Goal: Entertainment & Leisure: Consume media (video, audio)

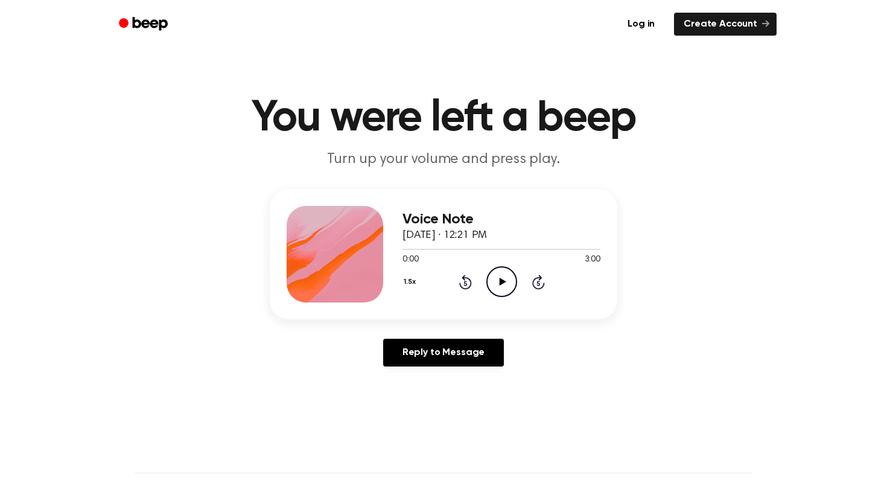
click at [494, 284] on icon "Play Audio" at bounding box center [501, 281] width 31 height 31
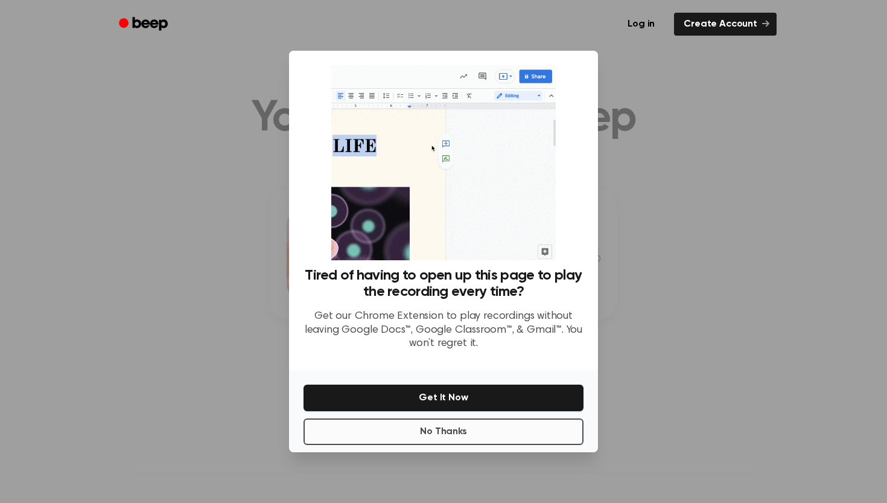
click at [452, 430] on button "No Thanks" at bounding box center [444, 431] width 280 height 27
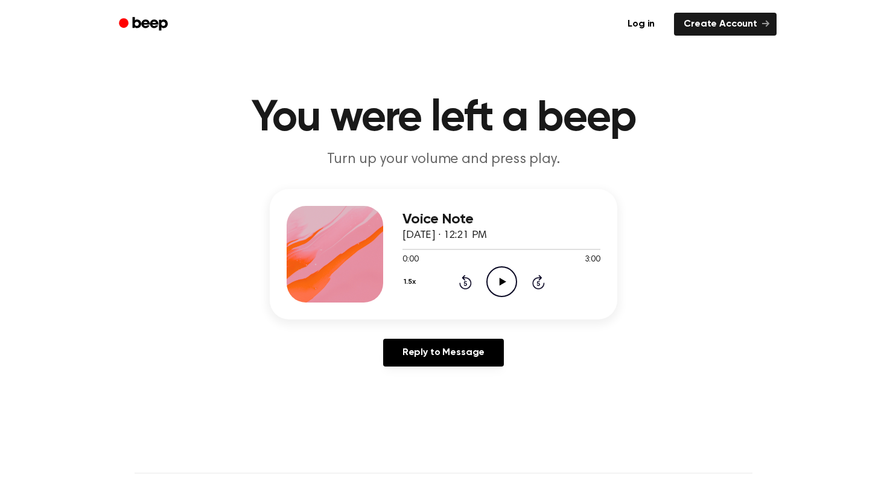
click at [501, 281] on icon at bounding box center [502, 282] width 7 height 8
click at [500, 279] on icon at bounding box center [501, 282] width 5 height 8
click at [498, 287] on icon "Play Audio" at bounding box center [501, 281] width 31 height 31
click at [503, 281] on icon at bounding box center [501, 282] width 5 height 8
click at [501, 285] on icon "Play Audio" at bounding box center [501, 281] width 31 height 31
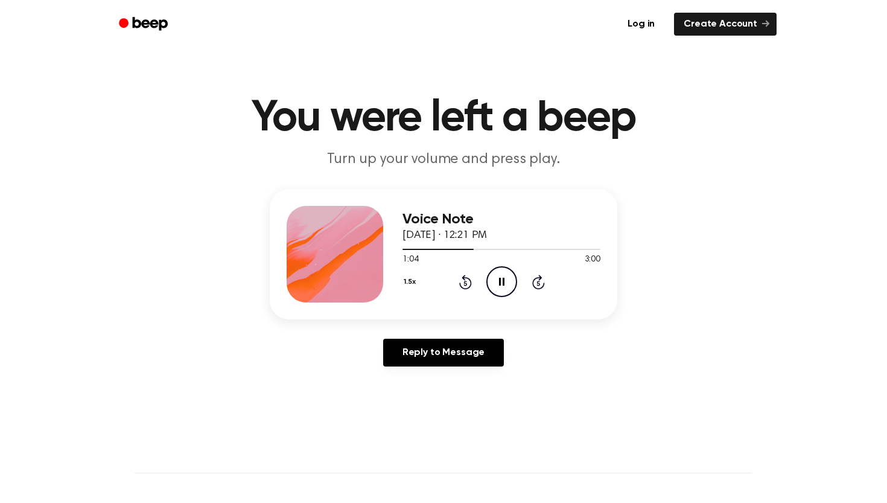
click at [496, 285] on icon "Pause Audio" at bounding box center [501, 281] width 31 height 31
click at [494, 284] on icon "Play Audio" at bounding box center [501, 281] width 31 height 31
click at [504, 278] on icon "Pause Audio" at bounding box center [501, 281] width 31 height 31
click at [500, 284] on icon at bounding box center [502, 282] width 7 height 8
click at [502, 287] on icon "Pause Audio" at bounding box center [501, 281] width 31 height 31
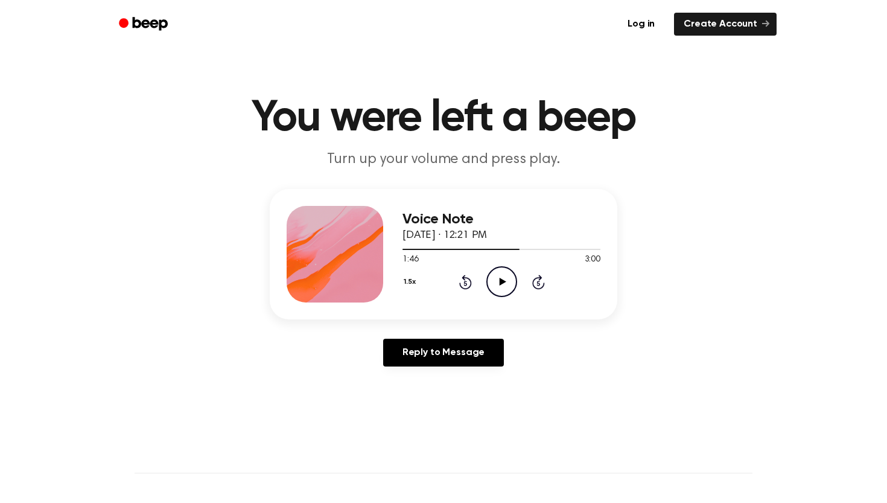
click at [502, 287] on icon "Play Audio" at bounding box center [501, 281] width 31 height 31
click at [502, 282] on icon "Pause Audio" at bounding box center [501, 281] width 31 height 31
click at [501, 277] on icon "Play Audio" at bounding box center [501, 281] width 31 height 31
click at [498, 278] on icon "Pause Audio" at bounding box center [501, 281] width 31 height 31
click at [498, 278] on icon "Play Audio" at bounding box center [501, 281] width 31 height 31
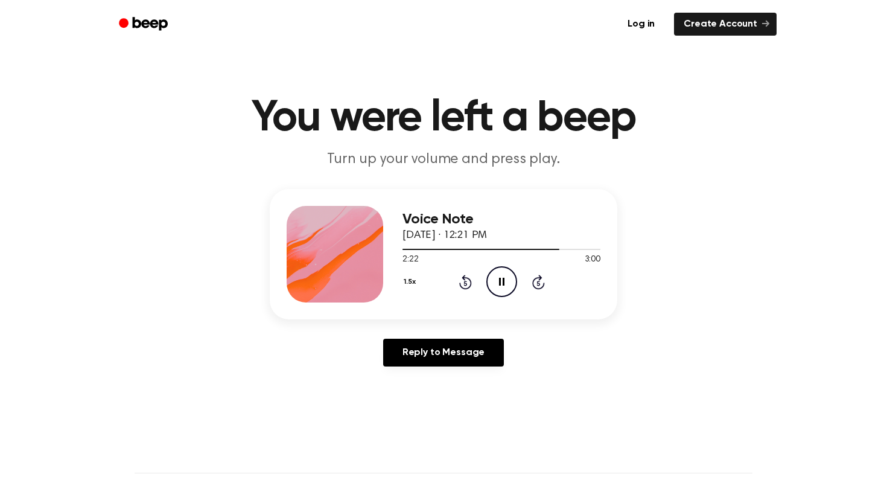
click at [498, 278] on icon "Pause Audio" at bounding box center [501, 281] width 31 height 31
click at [500, 291] on icon "Play Audio" at bounding box center [501, 281] width 31 height 31
click at [502, 271] on icon "Play Audio" at bounding box center [501, 281] width 31 height 31
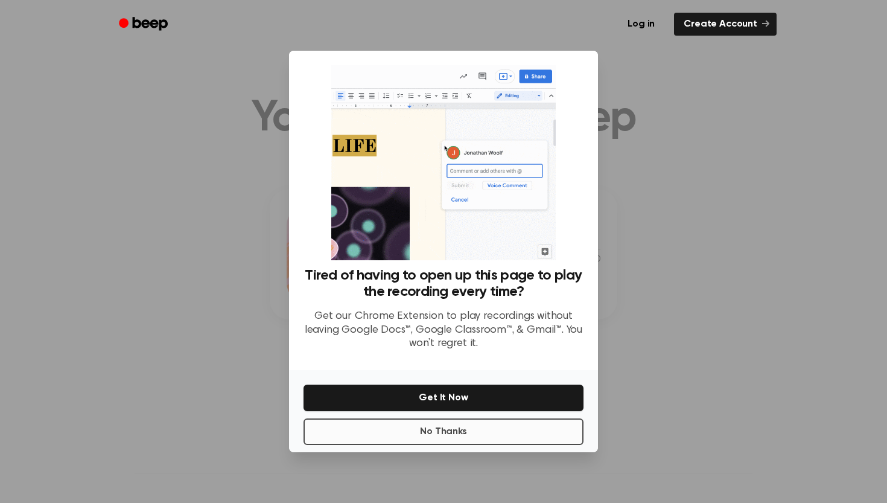
click at [440, 433] on button "No Thanks" at bounding box center [444, 431] width 280 height 27
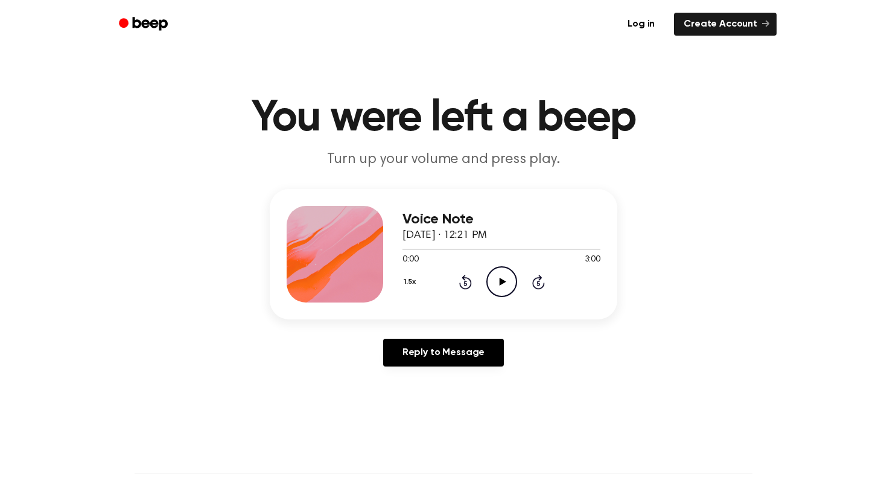
click at [502, 284] on icon at bounding box center [502, 282] width 7 height 8
click at [407, 280] on button "1.5x" at bounding box center [412, 282] width 18 height 21
click at [423, 402] on span "1.5x" at bounding box center [422, 399] width 15 height 13
click at [570, 249] on div at bounding box center [502, 249] width 198 height 1
click at [504, 287] on icon "Pause Audio" at bounding box center [501, 281] width 31 height 31
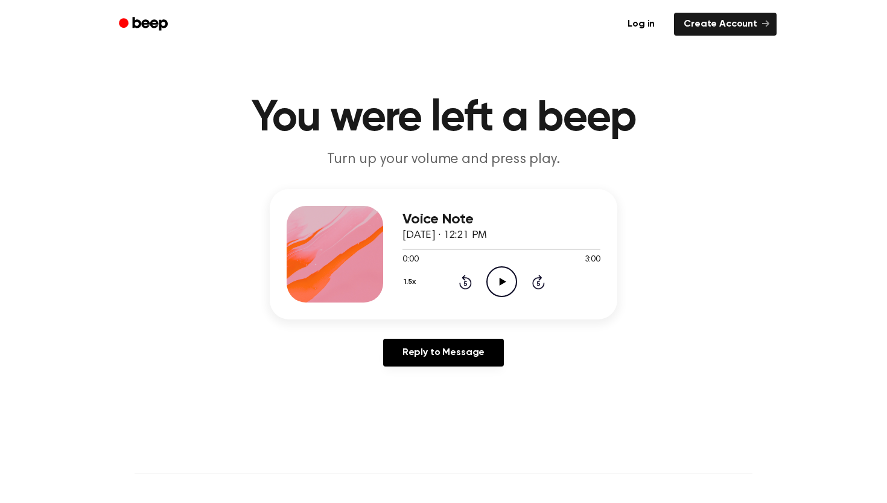
click at [494, 274] on icon "Play Audio" at bounding box center [501, 281] width 31 height 31
click at [454, 247] on div at bounding box center [502, 249] width 198 height 10
click at [581, 250] on div at bounding box center [502, 249] width 198 height 1
click at [500, 281] on icon at bounding box center [501, 282] width 5 height 8
